Goal: Task Accomplishment & Management: Complete application form

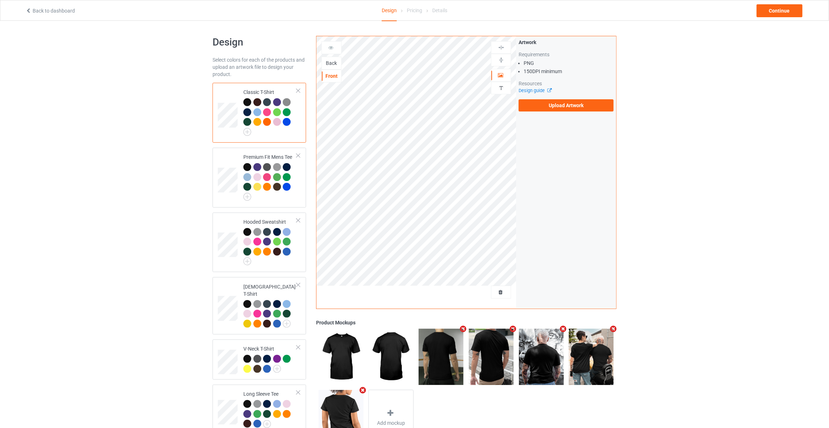
click at [332, 65] on div "Back" at bounding box center [331, 63] width 19 height 7
drag, startPoint x: 607, startPoint y: 93, endPoint x: 602, endPoint y: 96, distance: 6.2
click at [604, 96] on div "Artwork Requirements PNG 150 DPI minimum Resources Design guide Upload Artwork" at bounding box center [566, 75] width 95 height 73
click at [589, 103] on label "Upload Artwork" at bounding box center [566, 105] width 95 height 12
click at [0, 0] on input "Upload Artwork" at bounding box center [0, 0] width 0 height 0
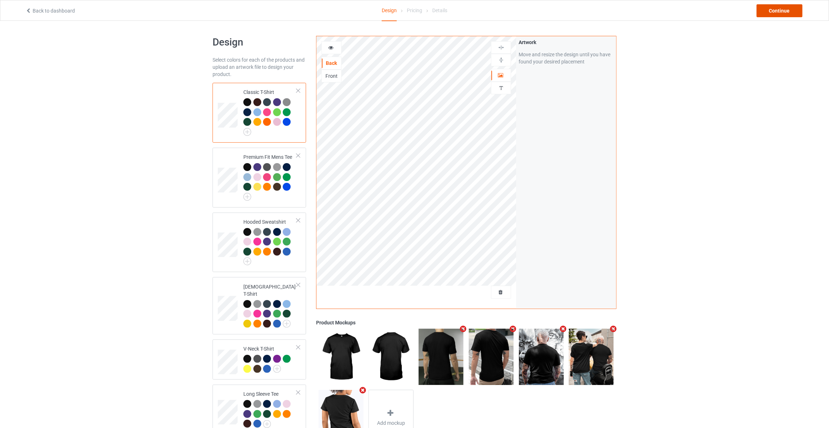
click at [771, 7] on div "Continue" at bounding box center [780, 10] width 46 height 13
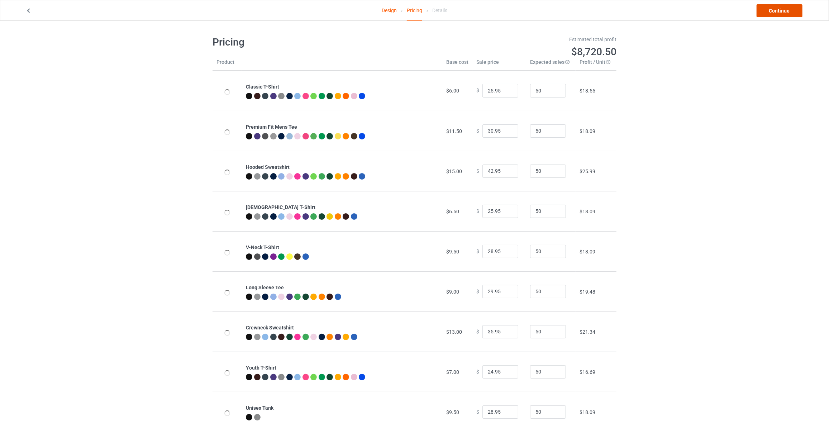
click at [771, 7] on link "Continue" at bounding box center [780, 10] width 46 height 13
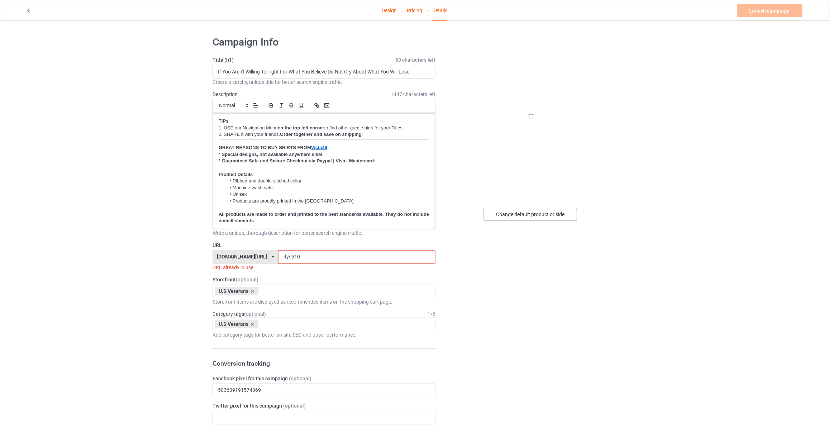
click at [522, 214] on div "Change default product or side" at bounding box center [531, 214] width 94 height 13
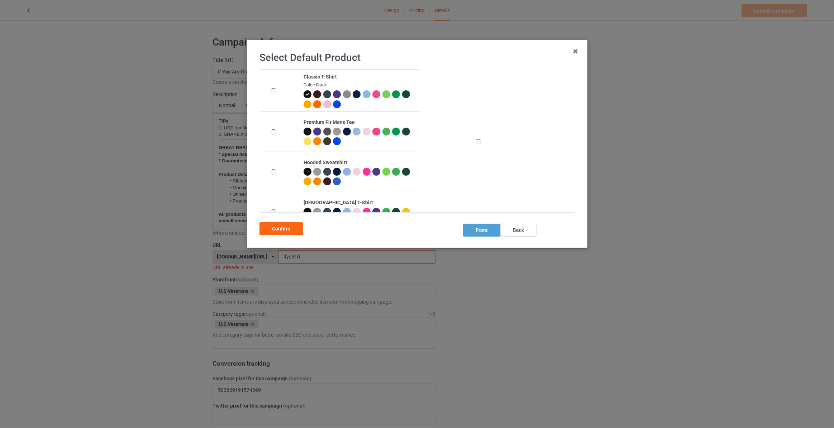
click at [513, 237] on div "Select Default Product Classic T-Shirt Color: Black Premium Fit Mens Tee Hooded…" at bounding box center [416, 144] width 325 height 192
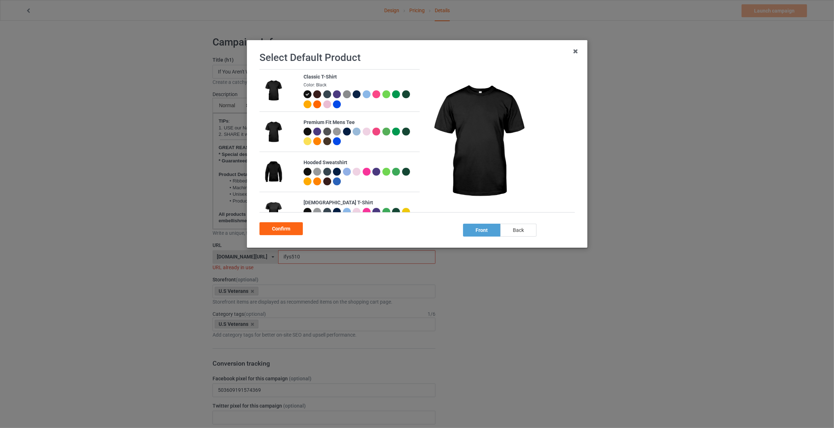
click at [514, 230] on div "back" at bounding box center [518, 230] width 36 height 13
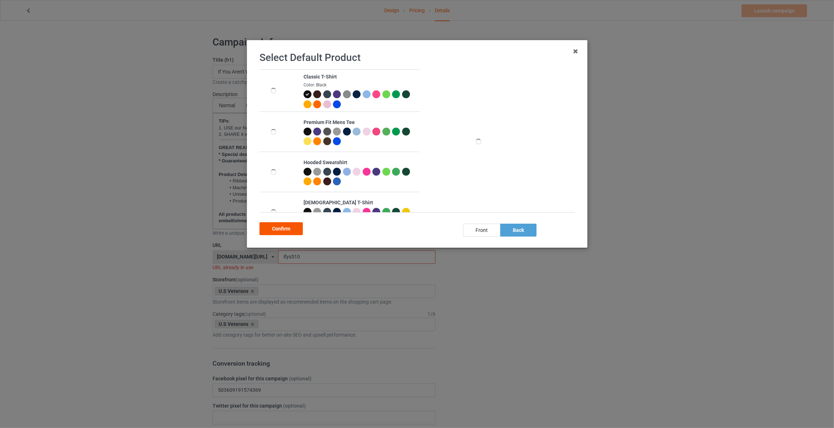
click at [280, 226] on div "Confirm" at bounding box center [281, 228] width 43 height 13
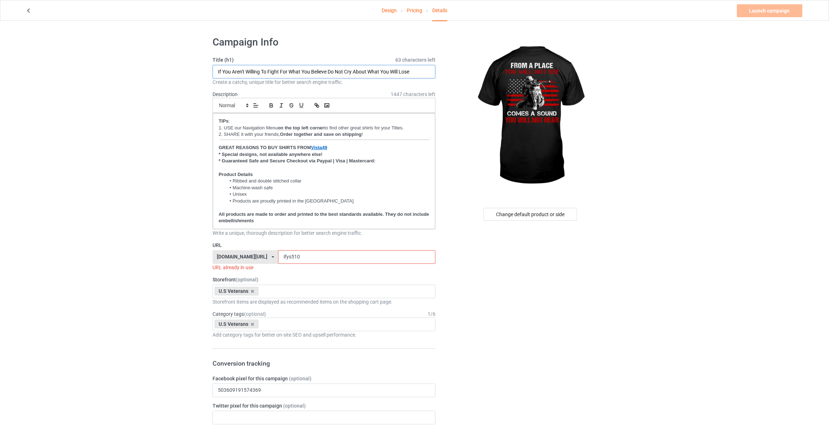
click at [285, 71] on input "If You Aren't Willing To Fight For What You Believe Do Not Cry About What You W…" at bounding box center [324, 72] width 223 height 14
type input "From A Place You Will Not See Comes A Sound You Will Not Hear"
drag, startPoint x: 290, startPoint y: 253, endPoint x: 145, endPoint y: 252, distance: 145.2
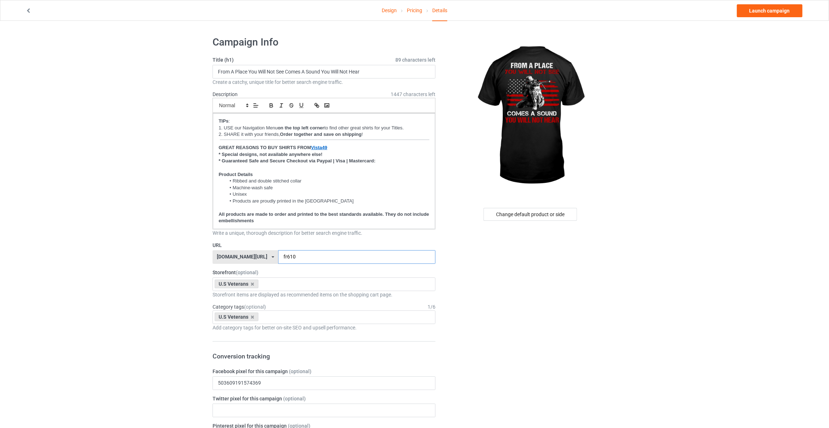
type input "fr610"
click at [772, 9] on link "Launch campaign" at bounding box center [770, 10] width 66 height 13
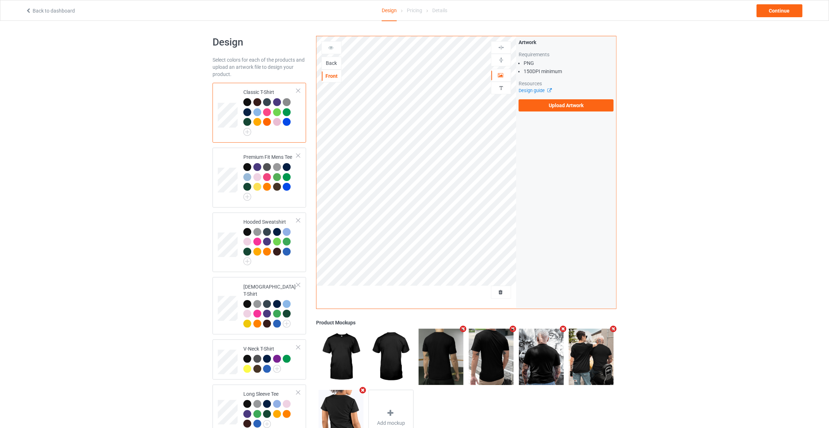
click at [329, 61] on div "Back" at bounding box center [331, 63] width 19 height 7
click at [555, 99] on label "Upload Artwork" at bounding box center [566, 105] width 95 height 12
click at [0, 0] on input "Upload Artwork" at bounding box center [0, 0] width 0 height 0
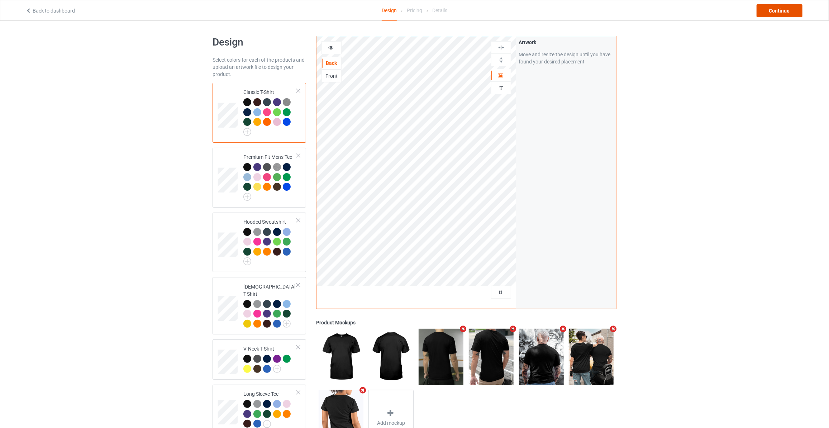
click at [782, 9] on div "Continue" at bounding box center [780, 10] width 46 height 13
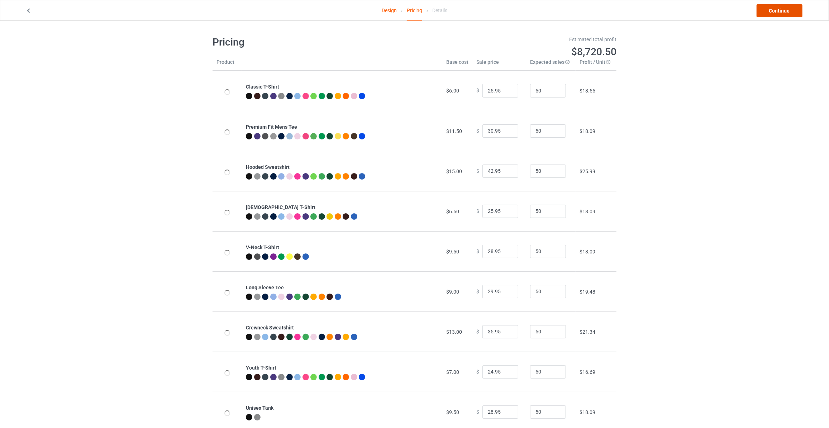
click at [782, 9] on link "Continue" at bounding box center [780, 10] width 46 height 13
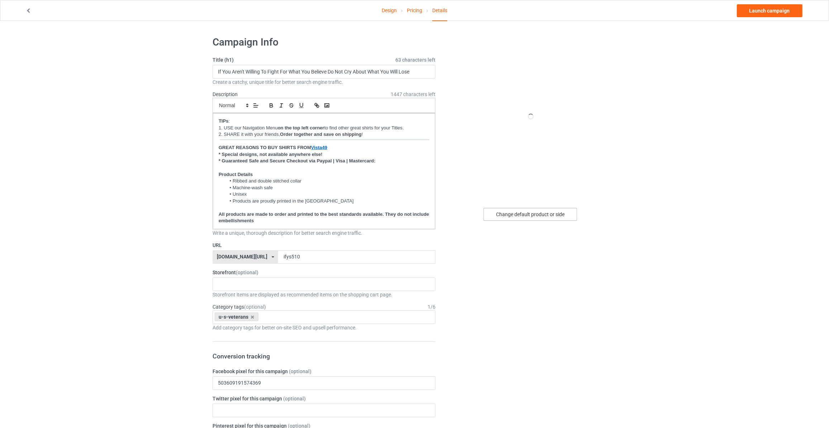
click at [524, 213] on div "Change default product or side" at bounding box center [531, 214] width 94 height 13
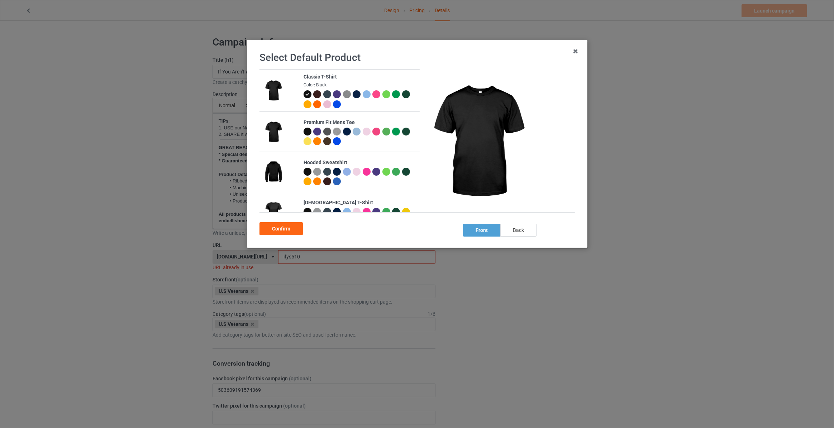
click at [516, 229] on div "back" at bounding box center [518, 230] width 36 height 13
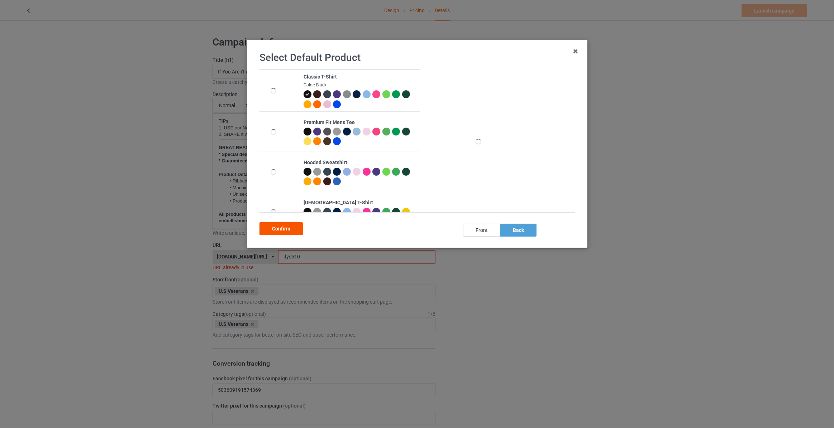
click at [277, 231] on div "Confirm" at bounding box center [281, 228] width 43 height 13
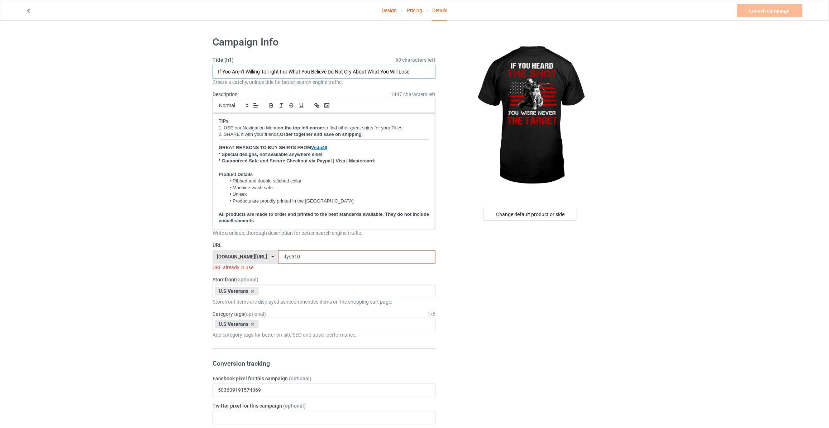
click at [316, 71] on input "If You Aren't Willing To Fight For What You Believe Do Not Cry About What You W…" at bounding box center [324, 72] width 223 height 14
paste input "f"
type input "If You Heard The Shot You Were Never The Target"
drag, startPoint x: 299, startPoint y: 254, endPoint x: 118, endPoint y: 237, distance: 181.8
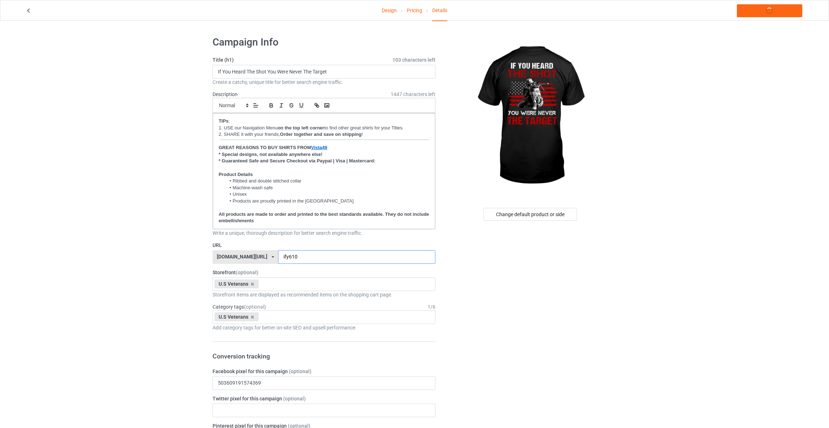
type input "ify610"
click at [758, 9] on link "Launch campaign" at bounding box center [770, 10] width 66 height 13
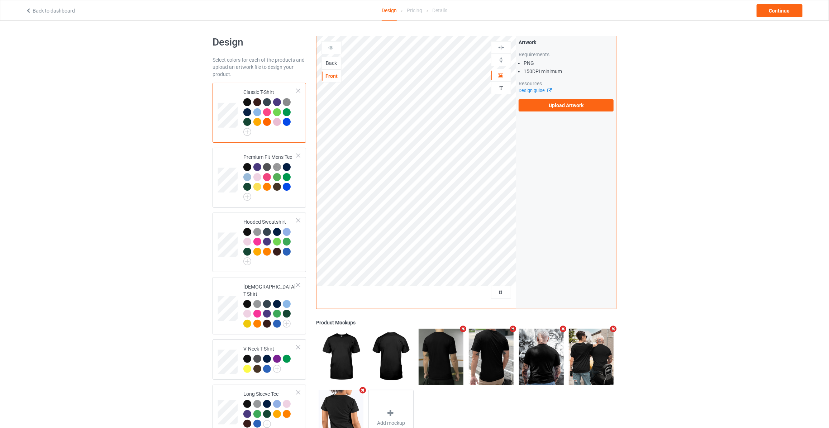
click at [328, 64] on div "Back" at bounding box center [331, 63] width 19 height 7
click at [540, 110] on label "Upload Artwork" at bounding box center [566, 105] width 95 height 12
click at [0, 0] on input "Upload Artwork" at bounding box center [0, 0] width 0 height 0
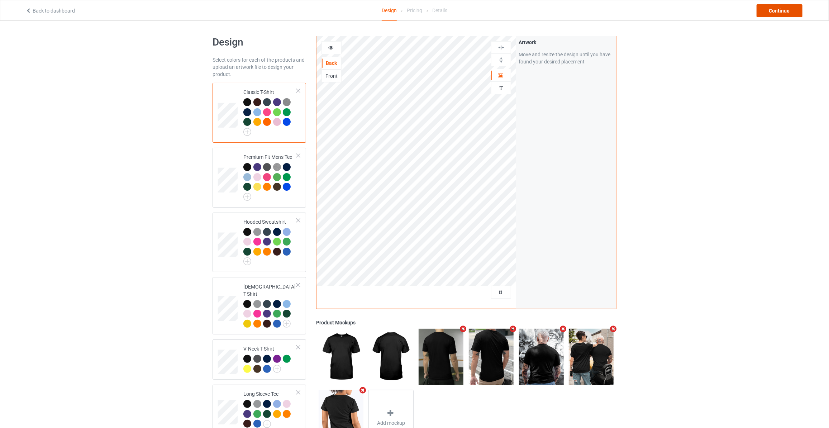
click at [796, 15] on div "Continue" at bounding box center [780, 10] width 46 height 13
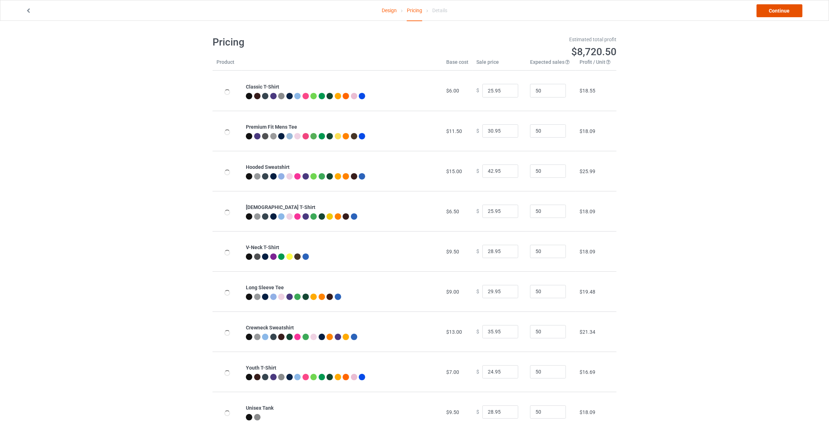
click at [796, 15] on link "Continue" at bounding box center [780, 10] width 46 height 13
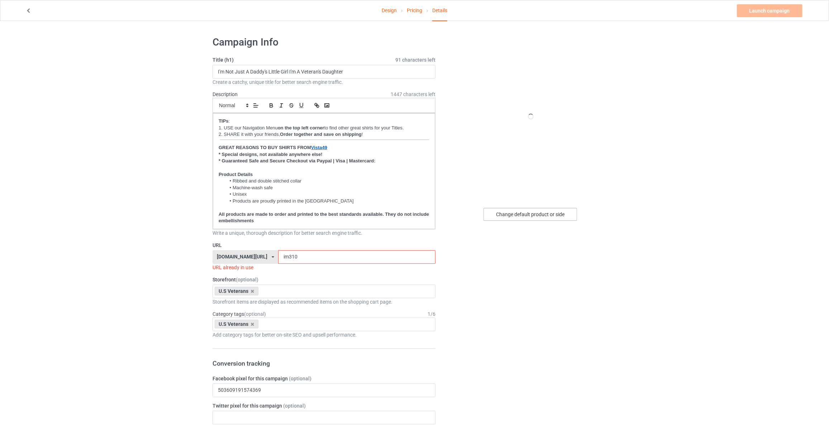
click at [550, 216] on div "Change default product or side" at bounding box center [531, 214] width 94 height 13
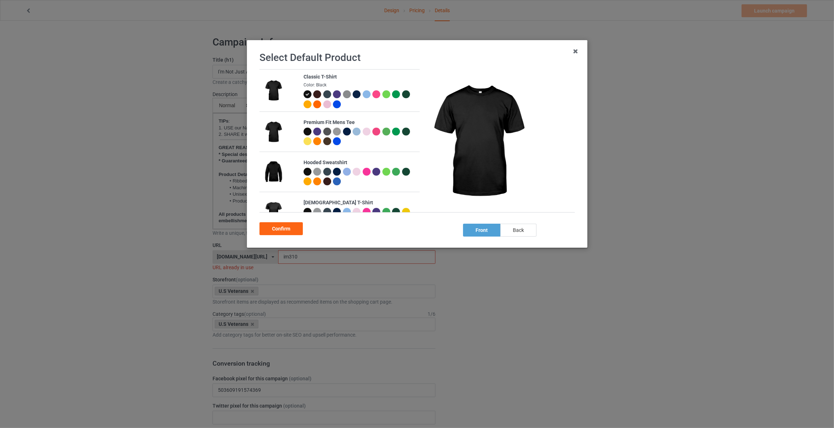
click at [511, 229] on div "back" at bounding box center [518, 230] width 36 height 13
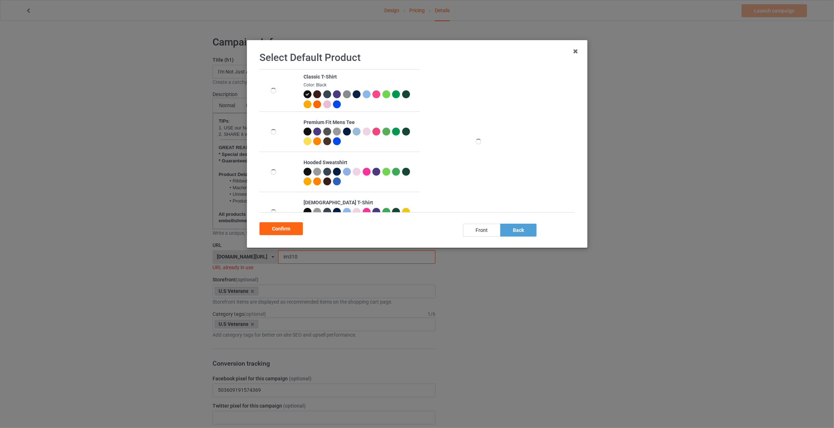
click at [274, 229] on div "Confirm" at bounding box center [281, 228] width 43 height 13
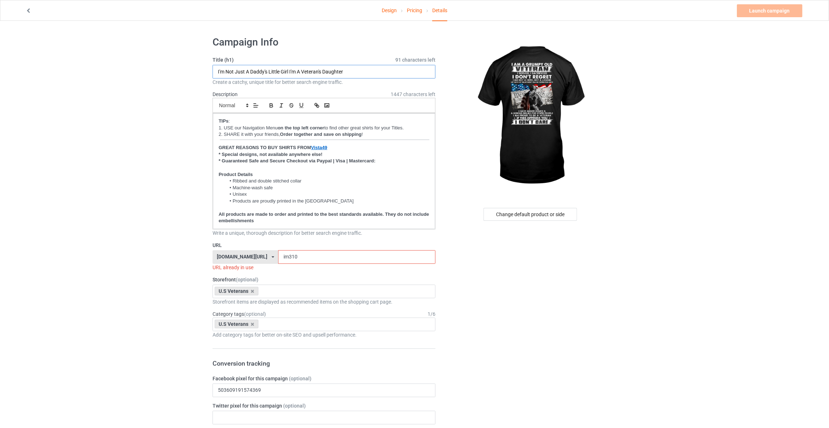
click at [354, 72] on input "I'm Not Just A Daddy's Little Girl I'm A Veteran's Daughter" at bounding box center [324, 72] width 223 height 14
type input "I Am A Grumpy Old Veteran"
drag, startPoint x: 286, startPoint y: 261, endPoint x: 233, endPoint y: 263, distance: 52.7
click at [235, 263] on div "URL vista49.com/ aloha49.com/ aloprintsong.com/ combsgift.com/ lovesonglyric.co…" at bounding box center [324, 256] width 223 height 29
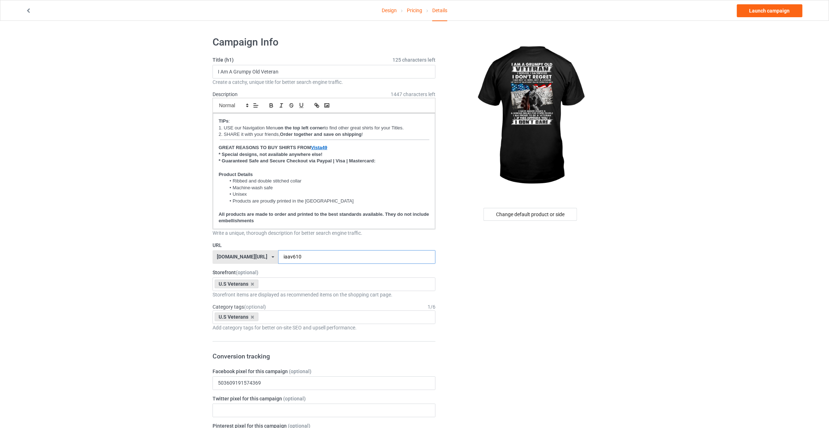
type input "iaav610"
drag, startPoint x: 651, startPoint y: 92, endPoint x: 722, endPoint y: 43, distance: 86.4
click at [768, 13] on link "Launch campaign" at bounding box center [770, 10] width 66 height 13
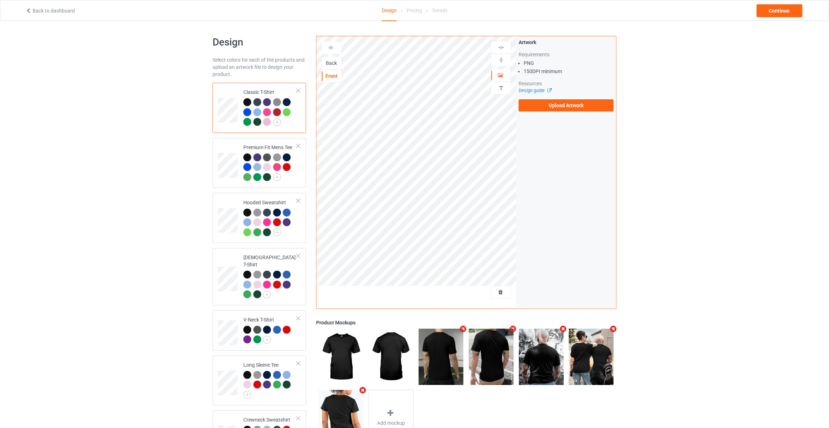
click at [327, 60] on div "Back" at bounding box center [331, 63] width 19 height 7
click at [542, 104] on label "Upload Artwork" at bounding box center [566, 105] width 95 height 12
click at [0, 0] on input "Upload Artwork" at bounding box center [0, 0] width 0 height 0
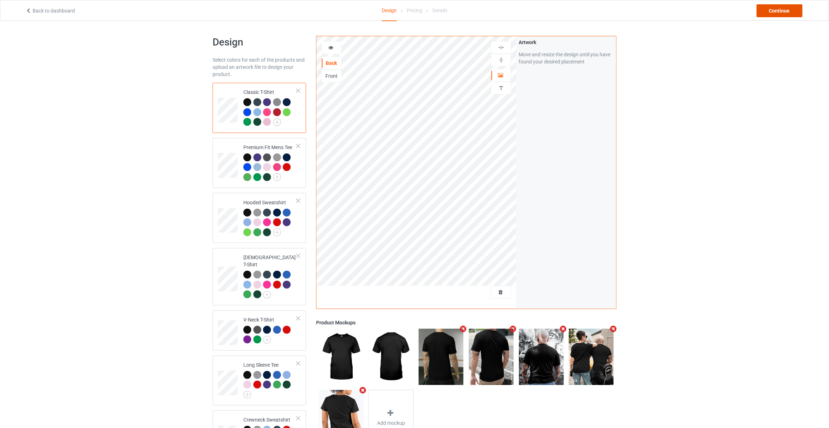
click at [785, 13] on div "Continue" at bounding box center [780, 10] width 46 height 13
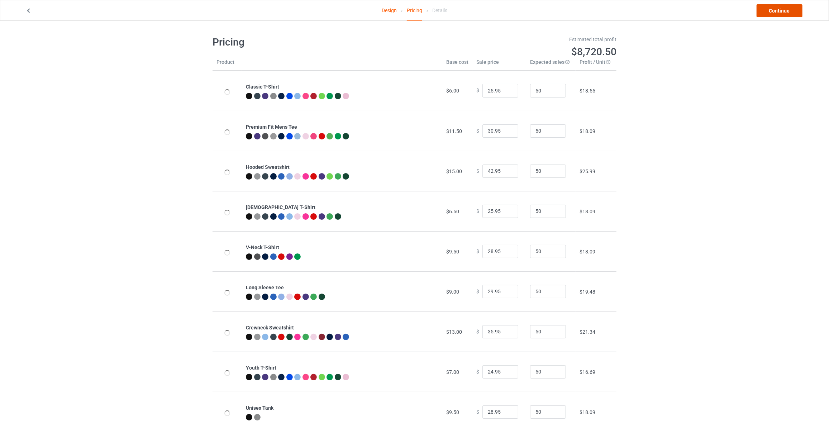
click at [785, 13] on link "Continue" at bounding box center [780, 10] width 46 height 13
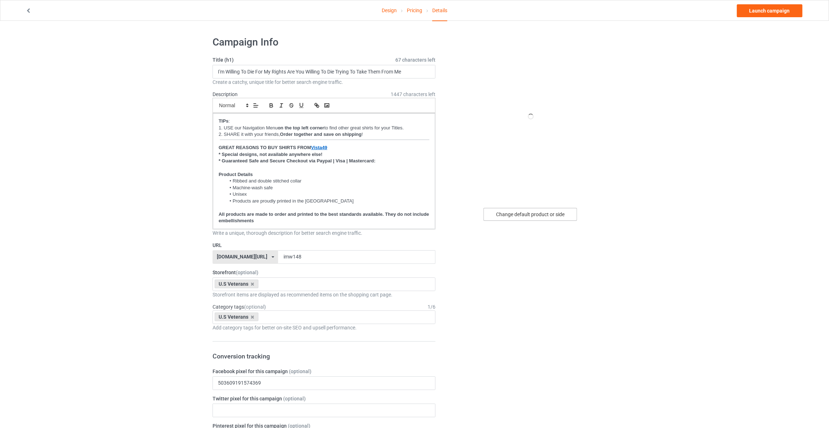
click at [526, 213] on div "Change default product or side" at bounding box center [531, 214] width 94 height 13
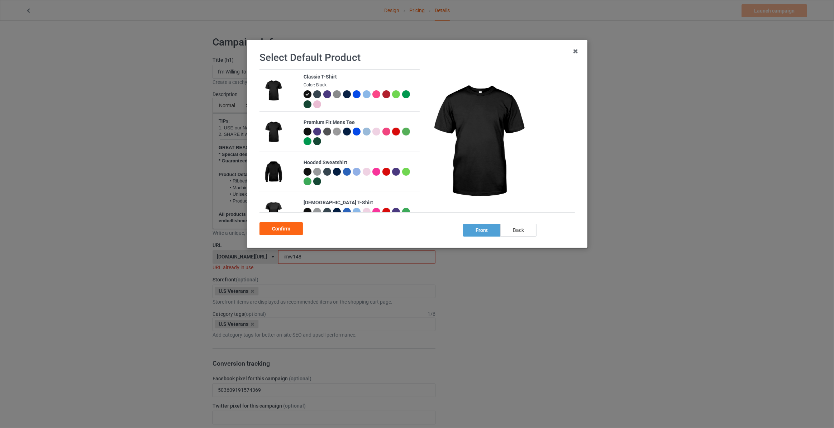
click at [513, 231] on div "back" at bounding box center [518, 230] width 36 height 13
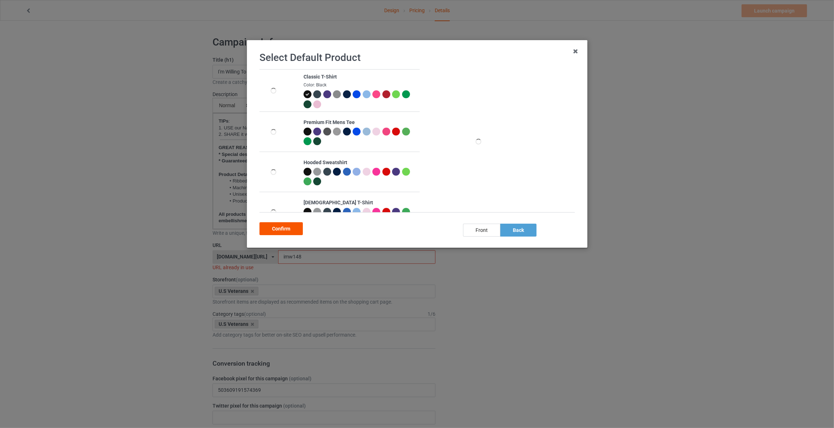
click at [279, 227] on div "Confirm" at bounding box center [281, 228] width 43 height 13
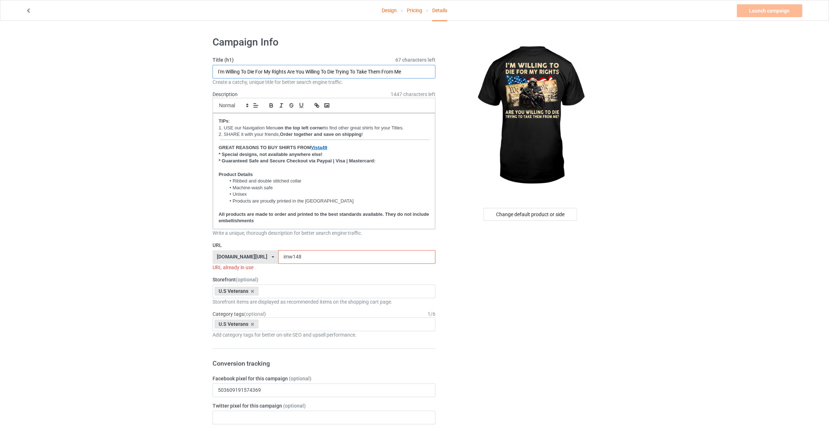
click at [358, 69] on input "I'm Willing To Die For My Rights Are You Willing To Die Trying To Take Them Fro…" at bounding box center [324, 72] width 223 height 14
drag, startPoint x: 143, startPoint y: 187, endPoint x: 187, endPoint y: 218, distance: 53.7
drag, startPoint x: 290, startPoint y: 257, endPoint x: 84, endPoint y: 249, distance: 206.6
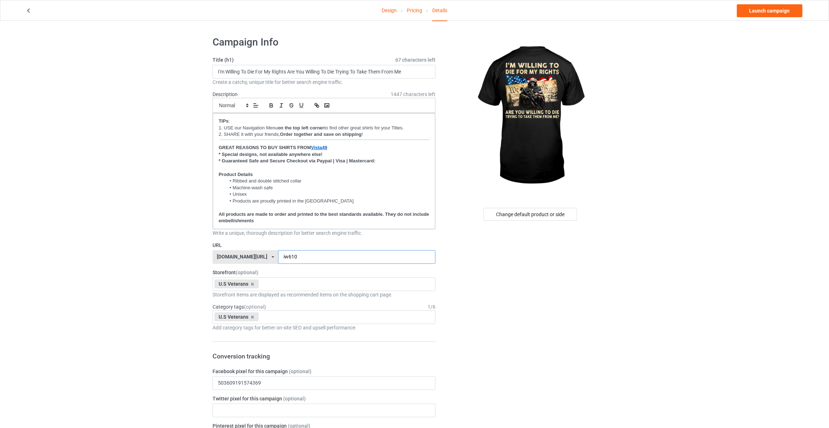
type input "iw610"
click at [770, 13] on link "Launch campaign" at bounding box center [770, 10] width 66 height 13
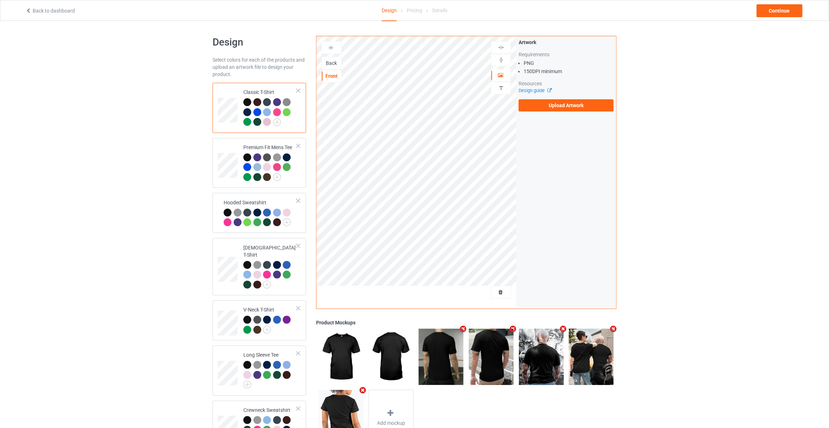
click at [335, 65] on div "Back" at bounding box center [331, 63] width 19 height 7
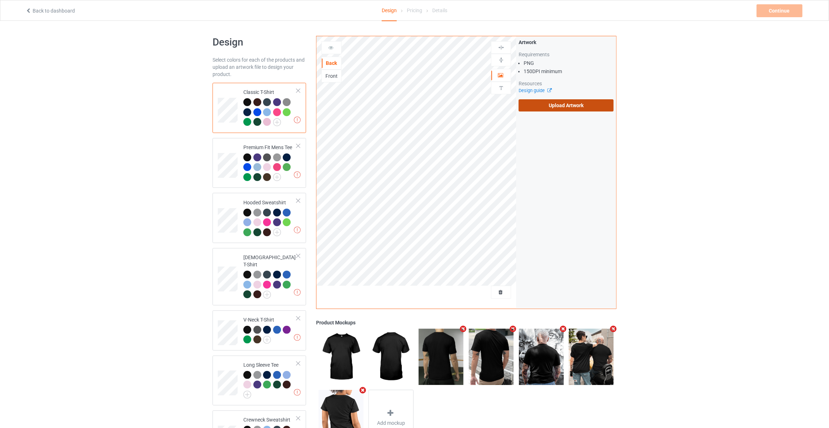
click at [572, 103] on label "Upload Artwork" at bounding box center [566, 105] width 95 height 12
click at [0, 0] on input "Upload Artwork" at bounding box center [0, 0] width 0 height 0
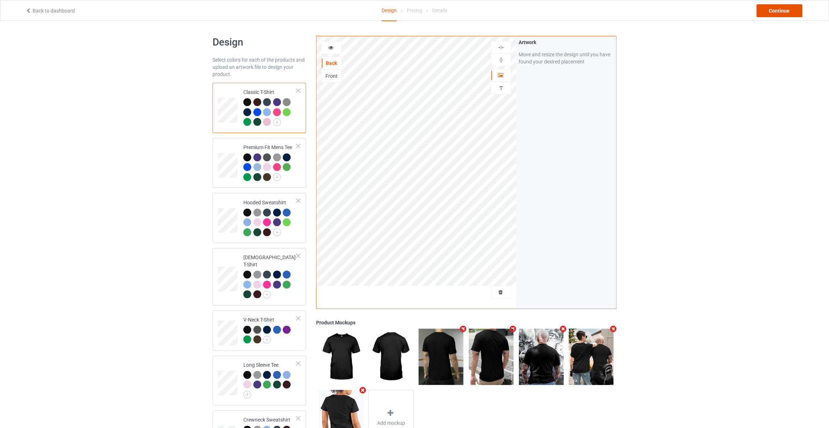
click at [775, 15] on div "Continue" at bounding box center [780, 10] width 46 height 13
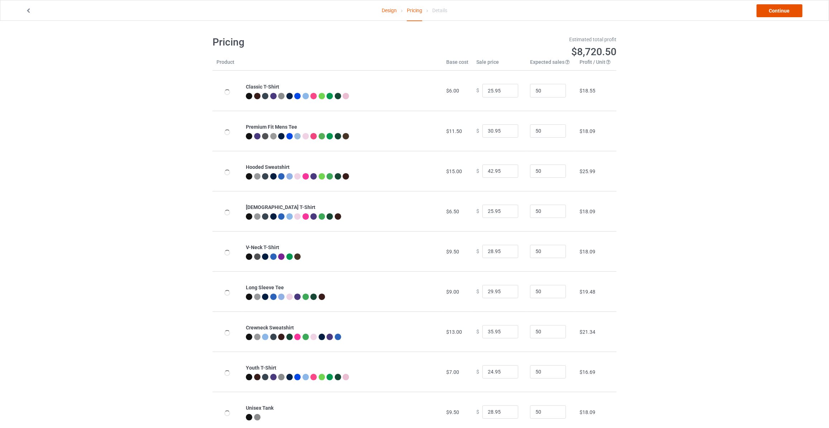
click at [775, 15] on link "Continue" at bounding box center [780, 10] width 46 height 13
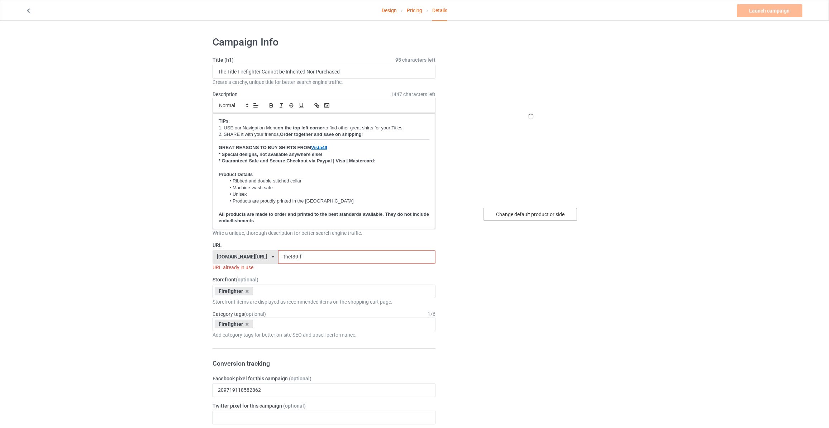
click at [540, 209] on div "Change default product or side" at bounding box center [531, 214] width 94 height 13
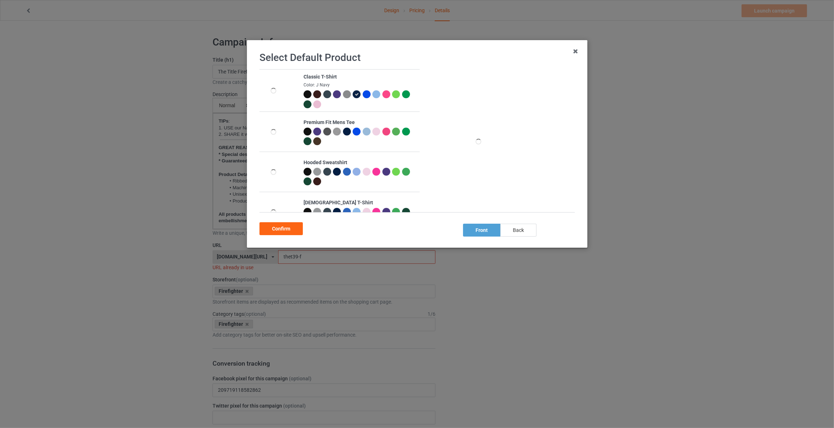
click at [528, 237] on div "Select Default Product Classic T-Shirt Color: J Navy Premium Fit Mens Tee Hoode…" at bounding box center [416, 144] width 325 height 192
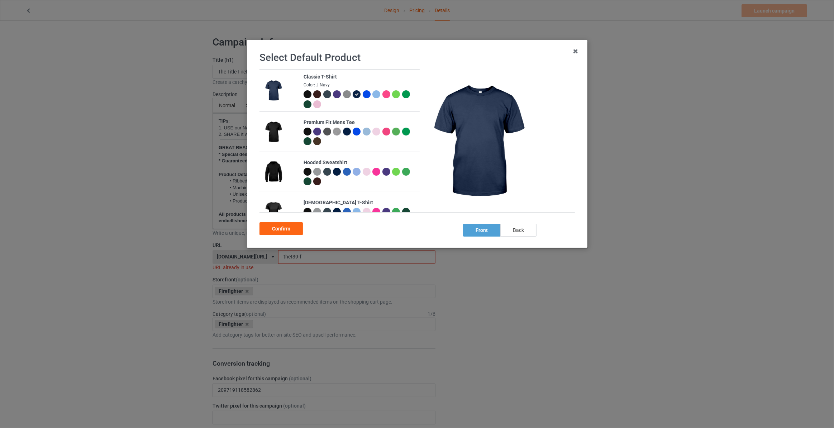
click at [523, 230] on div "back" at bounding box center [518, 230] width 36 height 13
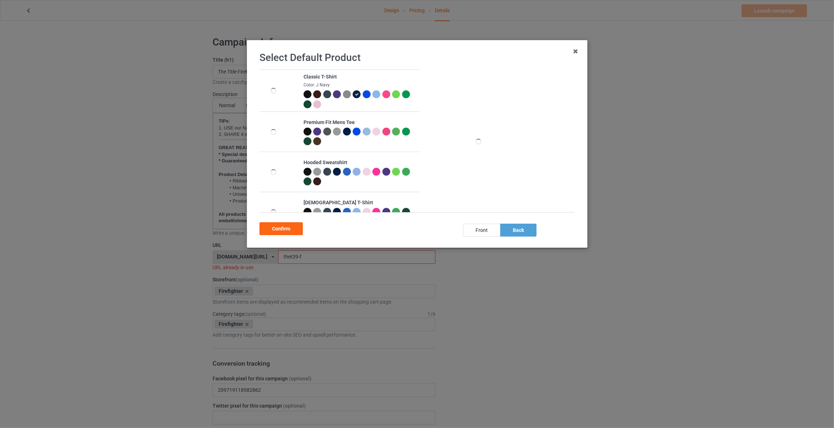
click at [310, 95] on div at bounding box center [308, 95] width 10 height 10
click at [281, 231] on div "Confirm" at bounding box center [281, 228] width 43 height 13
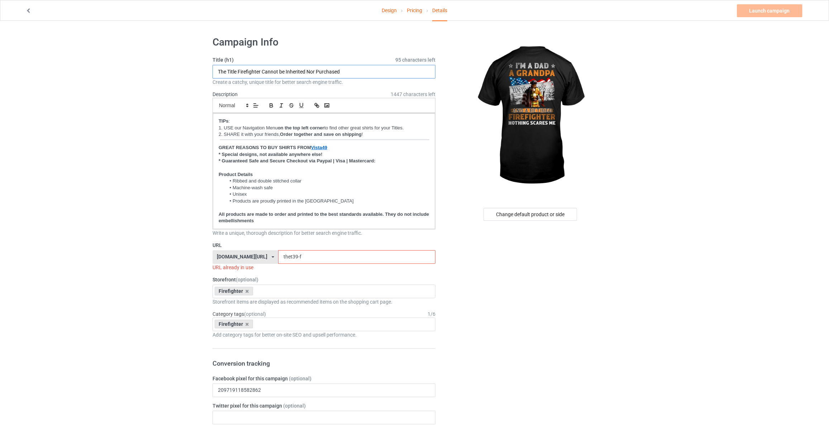
click at [360, 66] on input "The Title Firefighter Cannot be Inherited Nor Purchased" at bounding box center [324, 72] width 223 height 14
type input "I'm A Dad A Grandpa And A Retired Firefighter Nothing Scares Me"
drag, startPoint x: 303, startPoint y: 255, endPoint x: 107, endPoint y: 234, distance: 196.8
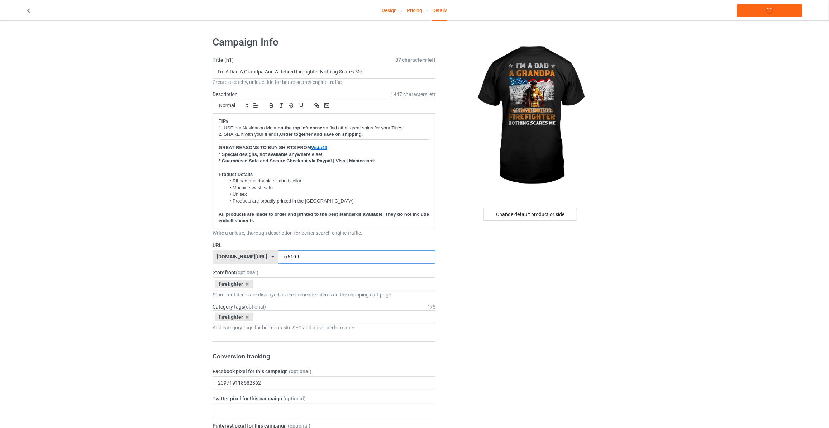
type input "ia610-ff"
click at [757, 11] on link "Launch campaign" at bounding box center [770, 10] width 66 height 13
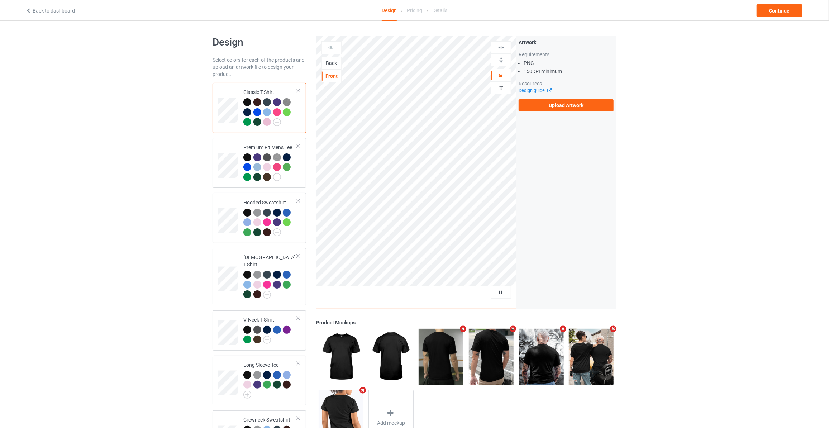
click at [331, 65] on div "Back" at bounding box center [331, 63] width 19 height 7
click at [553, 108] on label "Upload Artwork" at bounding box center [566, 105] width 95 height 12
click at [0, 0] on input "Upload Artwork" at bounding box center [0, 0] width 0 height 0
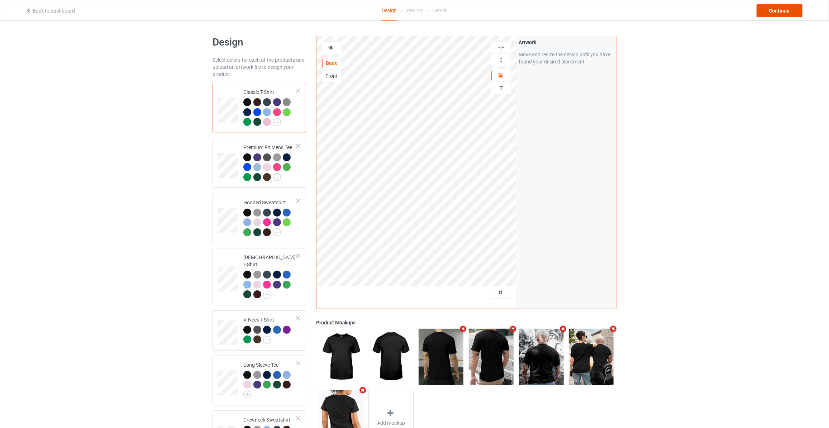
click at [772, 6] on div "Continue" at bounding box center [780, 10] width 46 height 13
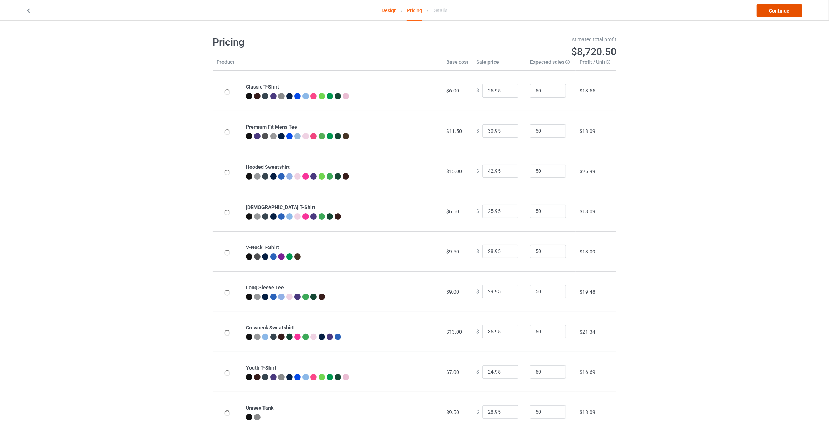
click at [772, 6] on link "Continue" at bounding box center [780, 10] width 46 height 13
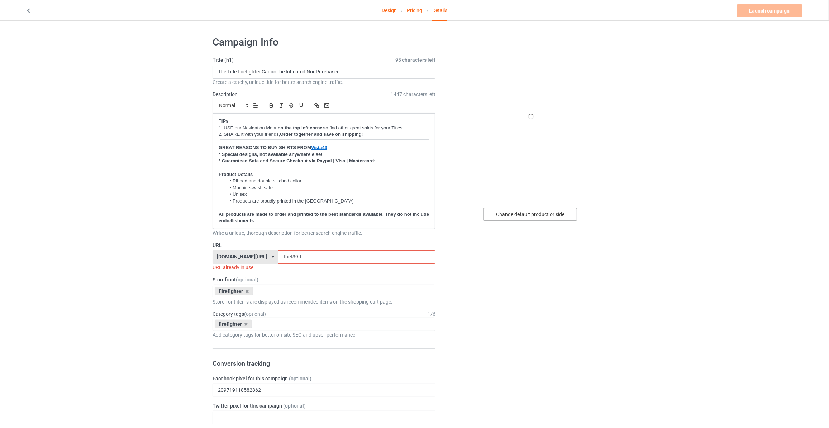
click at [522, 214] on div "Change default product or side" at bounding box center [531, 214] width 94 height 13
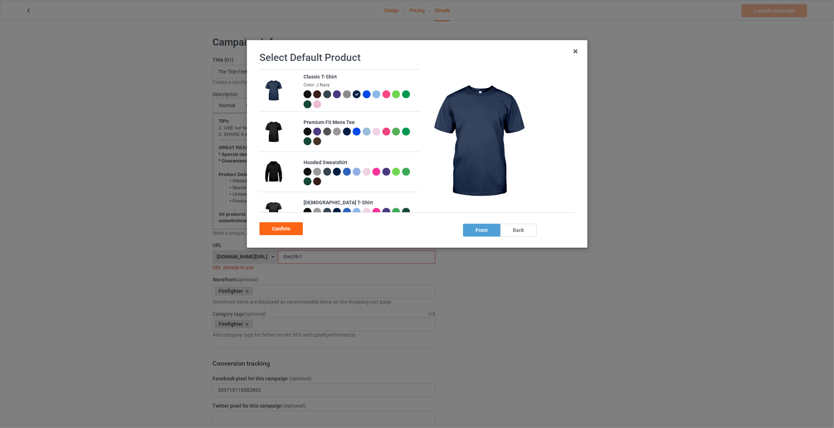
click at [522, 228] on div "back" at bounding box center [518, 230] width 36 height 13
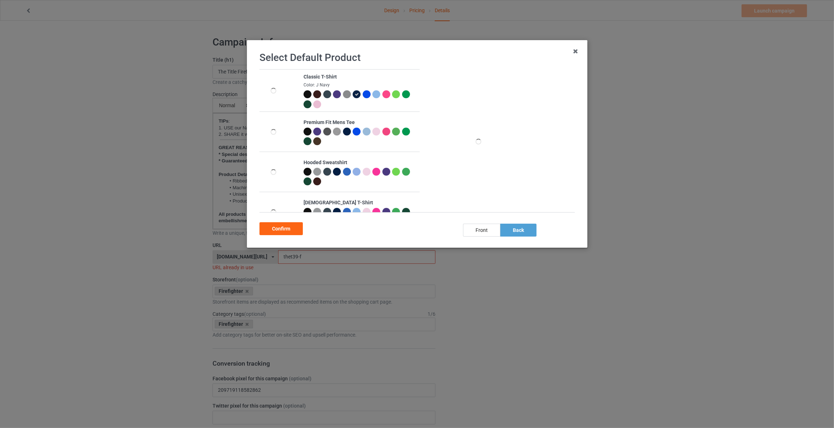
click at [303, 92] on div at bounding box center [307, 94] width 8 height 8
drag, startPoint x: 282, startPoint y: 229, endPoint x: 276, endPoint y: 191, distance: 39.2
click at [281, 228] on div "Confirm" at bounding box center [281, 228] width 43 height 13
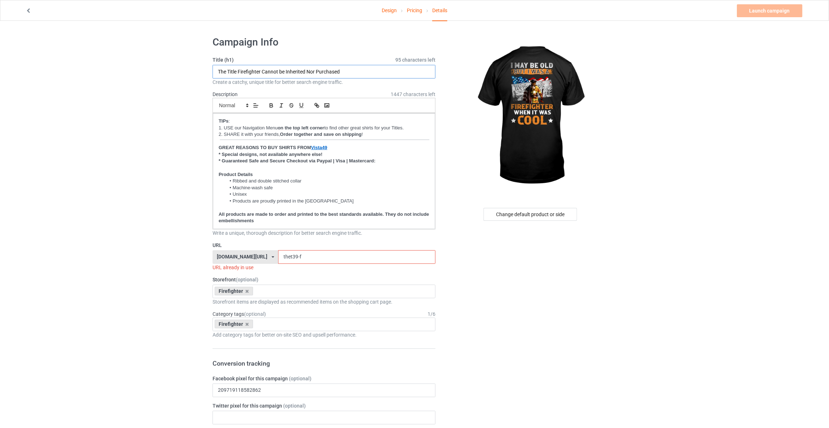
click at [291, 68] on input "The Title Firefighter Cannot be Inherited Nor Purchased" at bounding box center [324, 72] width 223 height 14
type input "I May Be Old But I Was A Firefighter When It Was Cool"
drag, startPoint x: 314, startPoint y: 256, endPoint x: 81, endPoint y: 227, distance: 234.0
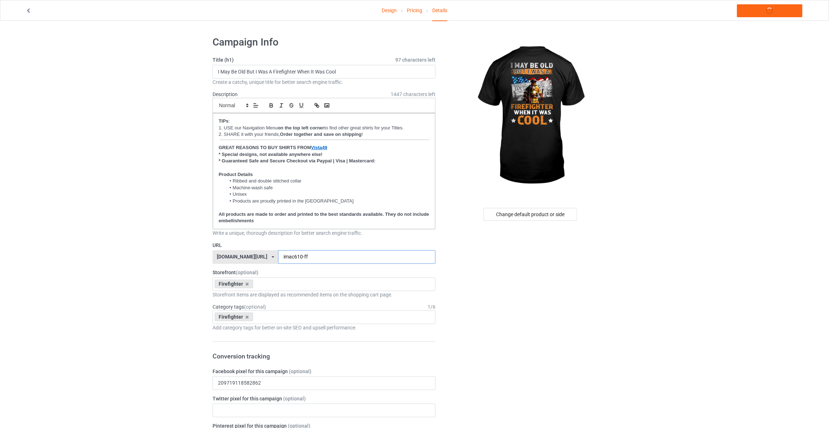
type input "imac610-ff"
click at [768, 14] on link "Launch campaign" at bounding box center [770, 10] width 66 height 13
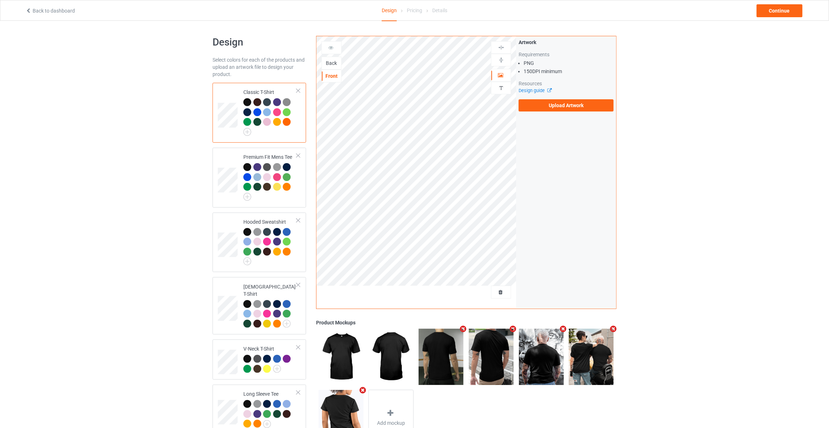
click at [329, 63] on div "Back" at bounding box center [331, 63] width 19 height 7
click at [566, 107] on label "Upload Artwork" at bounding box center [566, 105] width 95 height 12
click at [0, 0] on input "Upload Artwork" at bounding box center [0, 0] width 0 height 0
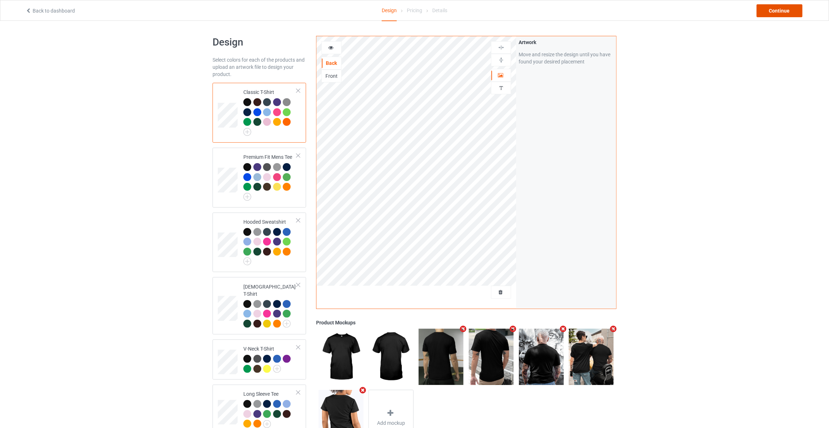
click at [760, 11] on div "Continue" at bounding box center [780, 10] width 46 height 13
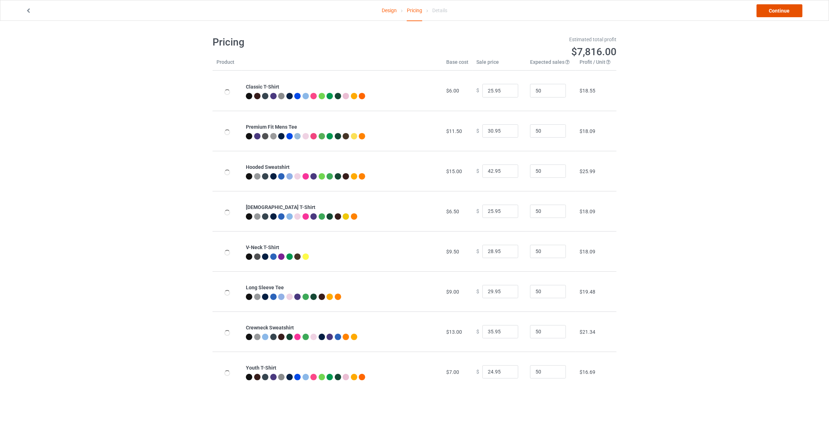
click at [760, 11] on link "Continue" at bounding box center [780, 10] width 46 height 13
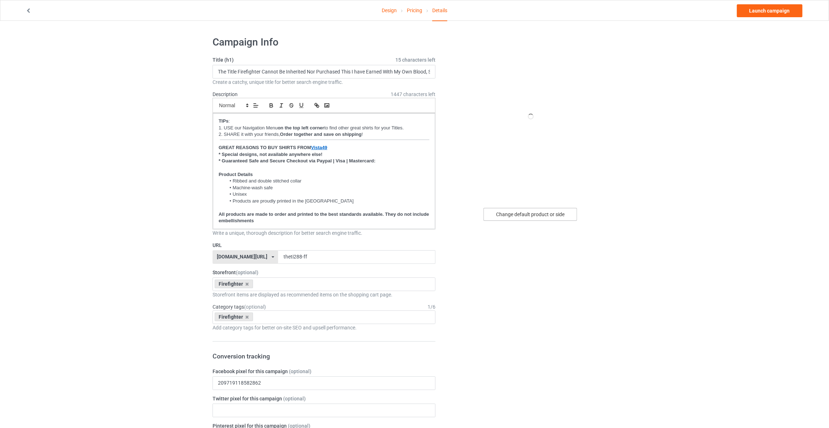
click at [547, 215] on div "Change default product or side" at bounding box center [531, 214] width 94 height 13
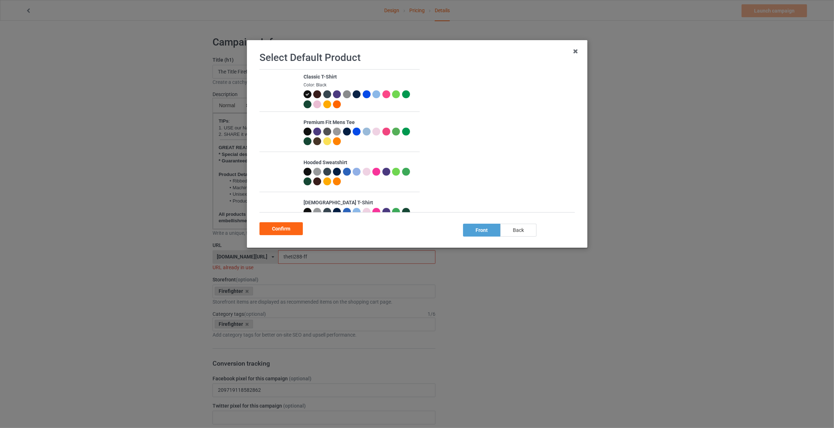
click at [524, 232] on div "back" at bounding box center [518, 230] width 36 height 13
click at [277, 230] on div "Confirm" at bounding box center [281, 228] width 43 height 13
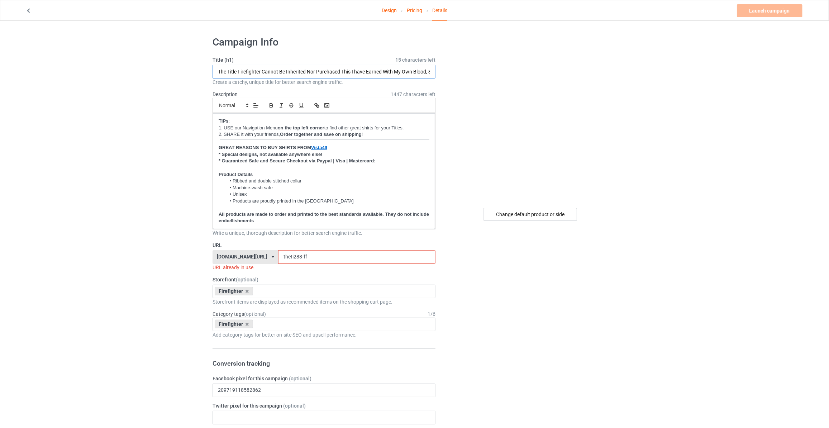
click at [272, 77] on input "The Title Firefighter Cannot Be Inherited Nor Purchased This I have Earned With…" at bounding box center [324, 72] width 223 height 14
paste input "I May Be Old But I Was A Firefighter When It Was Cool"
type input "I May Be Old But I Was A Firefighter When It Was Cool"
drag, startPoint x: 128, startPoint y: 171, endPoint x: 262, endPoint y: 232, distance: 146.9
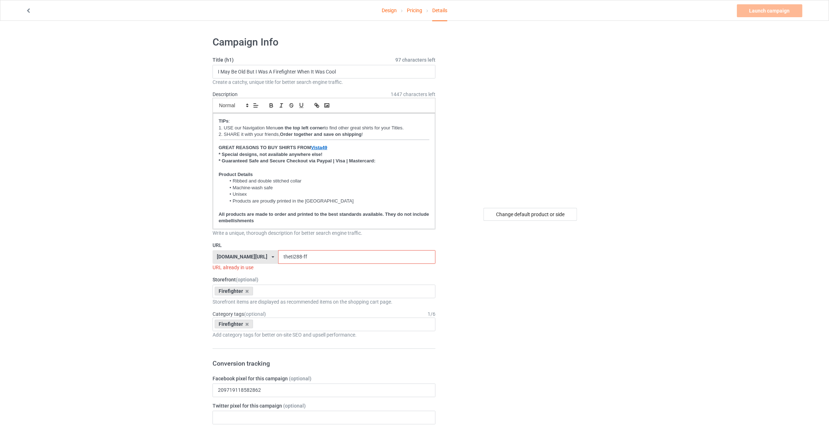
drag, startPoint x: 298, startPoint y: 257, endPoint x: 23, endPoint y: 221, distance: 277.2
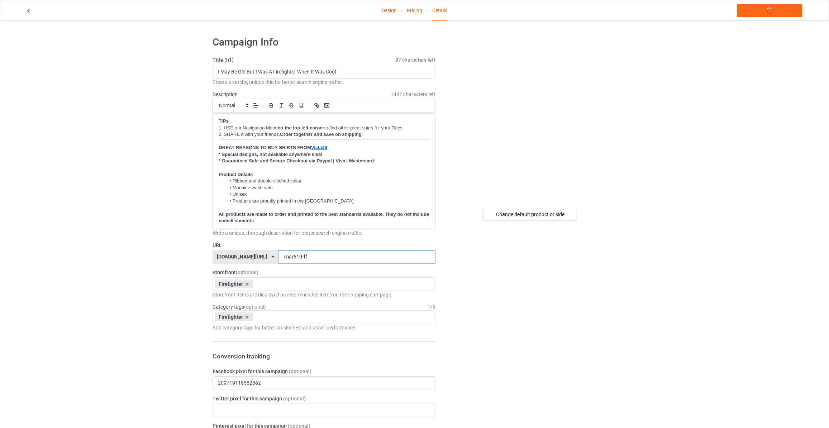
type input "imar610-ff"
click at [766, 10] on link "Launch campaign" at bounding box center [770, 10] width 66 height 13
